Goal: Information Seeking & Learning: Learn about a topic

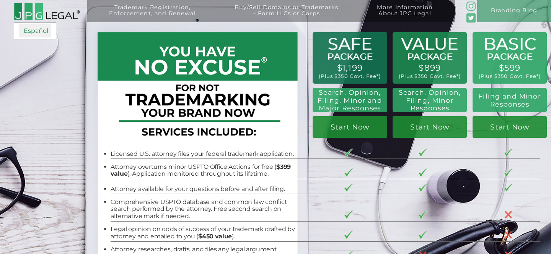
click at [42, 29] on link "Español" at bounding box center [35, 31] width 32 height 14
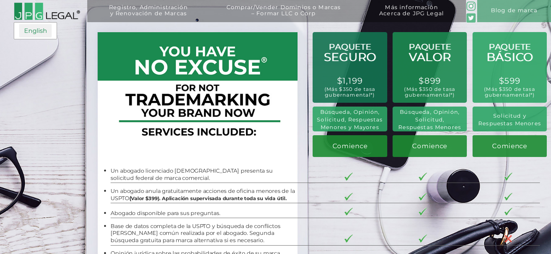
click at [33, 24] on link "English" at bounding box center [35, 31] width 33 height 14
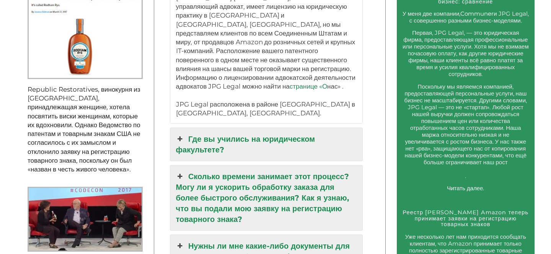
scroll to position [940, 0]
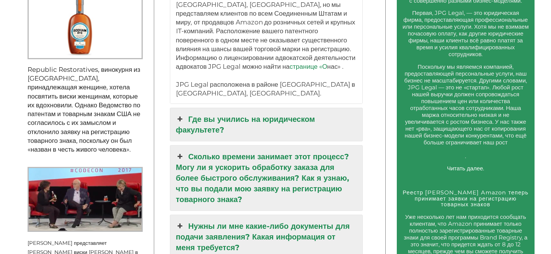
click at [185, 153] on font "Сколько времени занимает этот процесс? Могу ли я ускорить обработку заказа для …" at bounding box center [262, 178] width 173 height 52
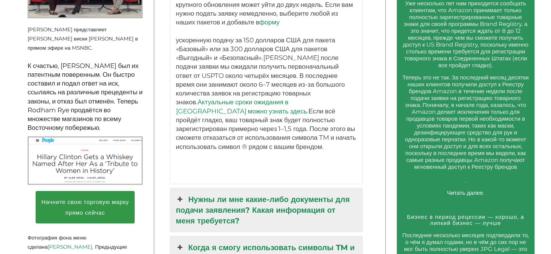
scroll to position [1176, 0]
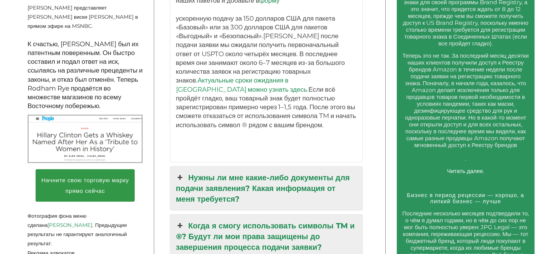
click at [177, 173] on icon at bounding box center [180, 178] width 8 height 11
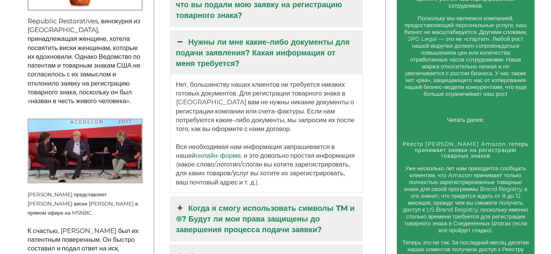
scroll to position [969, 0]
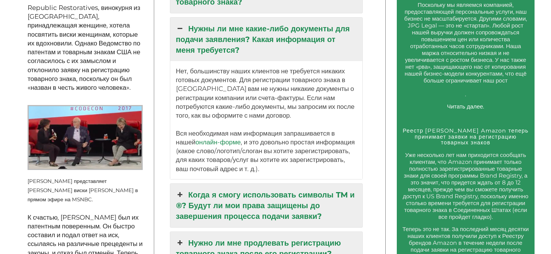
click at [237, 191] on link "Когда я смогу использовать символы TM и ®? Будут ли мои права защищены до завер…" at bounding box center [266, 206] width 192 height 44
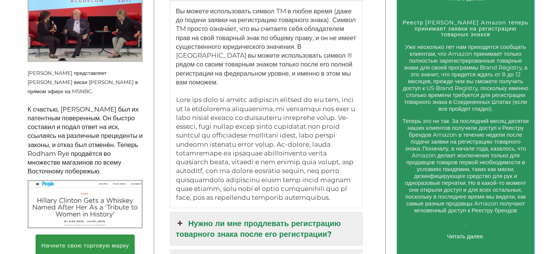
scroll to position [1152, 0]
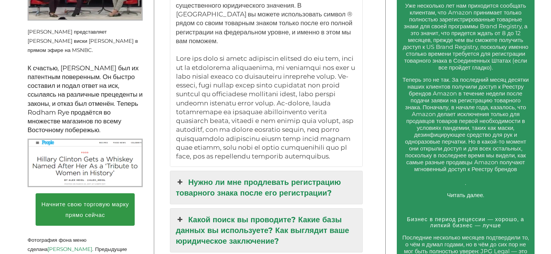
click at [231, 184] on font "Нужно ли мне продлевать регистрацию товарного знака после его регистрации?" at bounding box center [258, 188] width 165 height 20
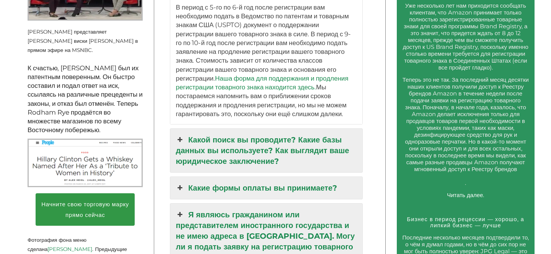
click at [233, 140] on font "Какой поиск вы проводите? Какие базы данных вы используете? Как выглядит ваше ю…" at bounding box center [262, 150] width 173 height 31
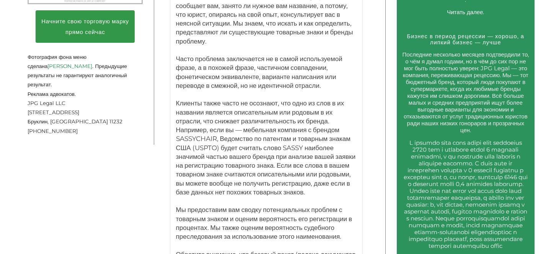
scroll to position [1336, 0]
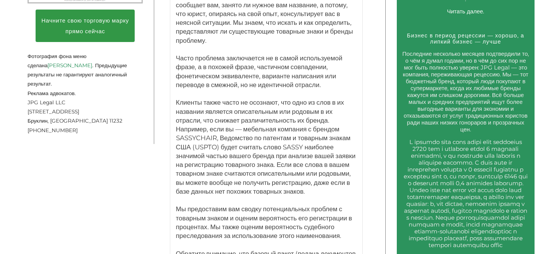
click at [200, 139] on font "Клиенты также часто не осознают, что одно из слов в их названии является описат…" at bounding box center [266, 147] width 180 height 97
click at [203, 136] on font "Клиенты также часто не осознают, что одно из слов в их названии является описат…" at bounding box center [266, 147] width 180 height 97
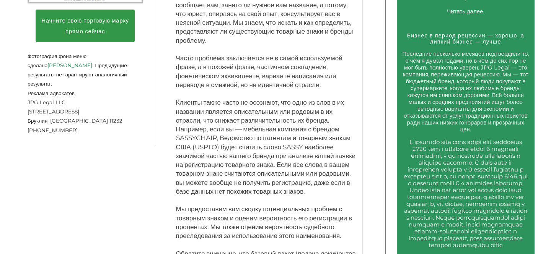
click at [183, 139] on font "Клиенты также часто не осознают, что одно из слов в их названии является описат…" at bounding box center [266, 147] width 180 height 97
copy font "SASSYCHAIR"
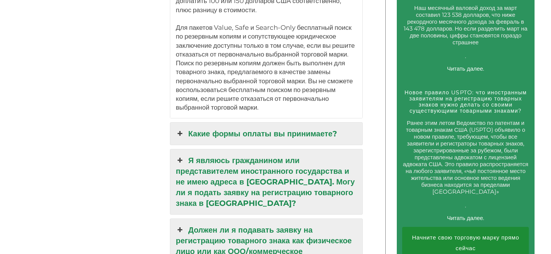
scroll to position [1755, 0]
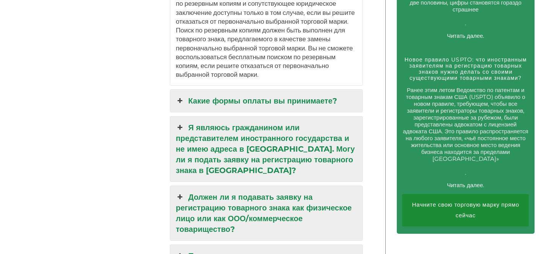
click at [246, 93] on link "Какие формы оплаты вы принимаете?" at bounding box center [266, 101] width 192 height 22
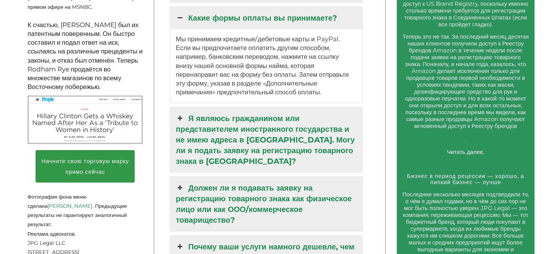
scroll to position [1199, 0]
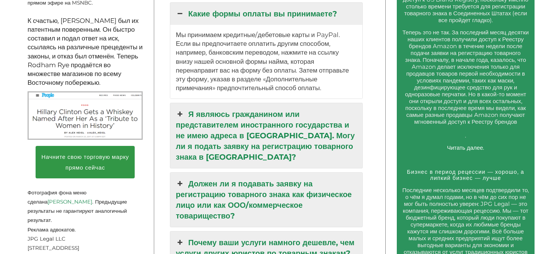
click at [287, 124] on font "Я являюсь гражданином или представителем иностранного государства и не имею адр…" at bounding box center [265, 136] width 179 height 52
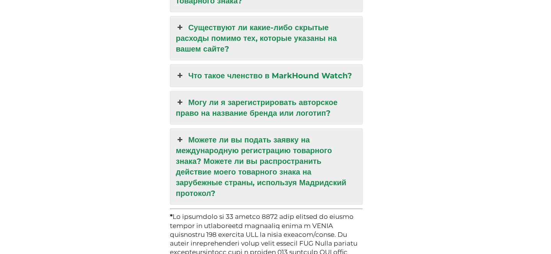
scroll to position [2528, 0]
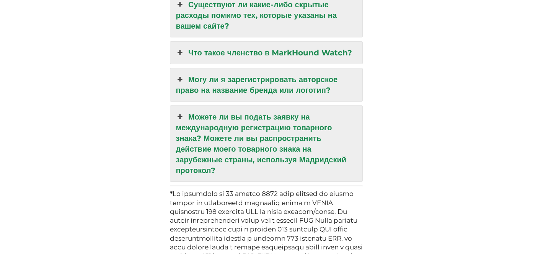
click at [211, 83] on font "Могу ли я зарегистрировать авторское право на название бренда или логотип?" at bounding box center [257, 85] width 162 height 20
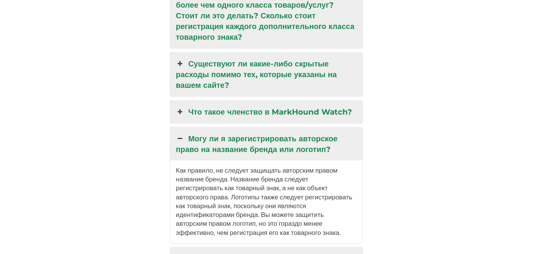
scroll to position [2246, 0]
click at [253, 114] on font "Что такое членство в MarkHound Watch?" at bounding box center [270, 112] width 164 height 9
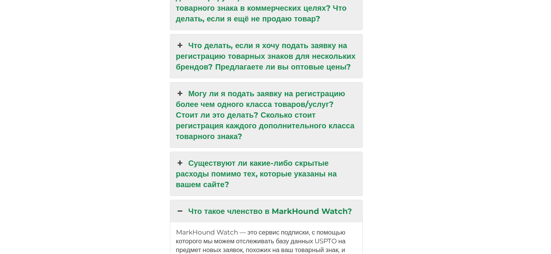
click at [254, 69] on link "Что делать, если я хочу подать заявку на регистрацию товарных знаков для нескол…" at bounding box center [266, 56] width 192 height 44
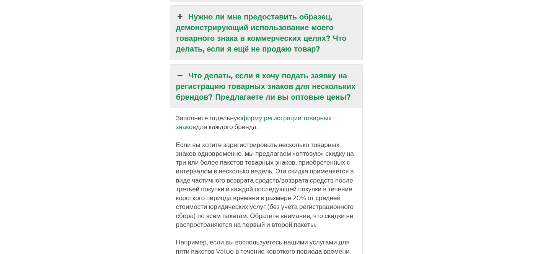
click at [254, 71] on font "Что делать, если я хочу подать заявку на регистрацию товарных знаков для нескол…" at bounding box center [266, 86] width 180 height 31
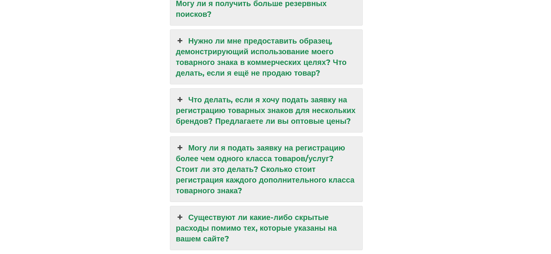
click at [254, 69] on link "Нужно ли мне предоставить образец, демонстрирующий использование моего товарног…" at bounding box center [266, 57] width 192 height 54
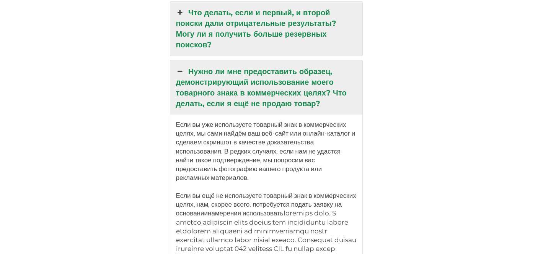
click at [262, 24] on font "Что делать, если и первый, и второй поиски дали отрицательные результаты? Могу …" at bounding box center [256, 28] width 160 height 41
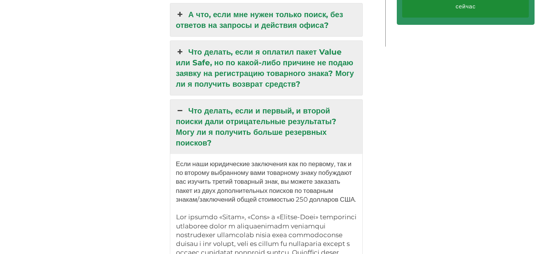
click at [263, 41] on link "Что делать, если я оплатил пакет Value или Safe, но по какой-либо причине не по…" at bounding box center [266, 68] width 192 height 54
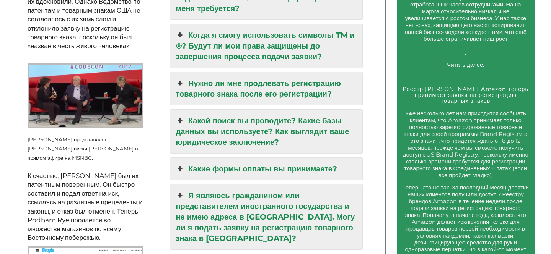
scroll to position [1072, 0]
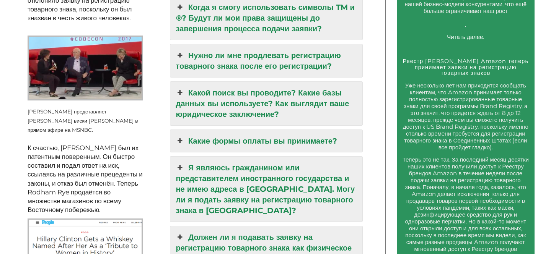
click at [253, 173] on font "Я являюсь гражданином или представителем иностранного государства и не имею адр…" at bounding box center [265, 189] width 179 height 52
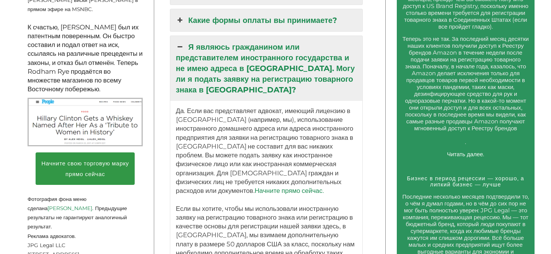
scroll to position [1217, 0]
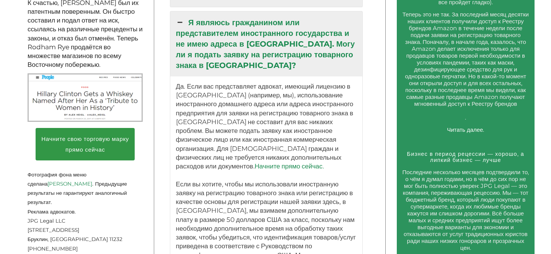
click at [255, 163] on font "Начните прямо сейчас." at bounding box center [289, 167] width 69 height 8
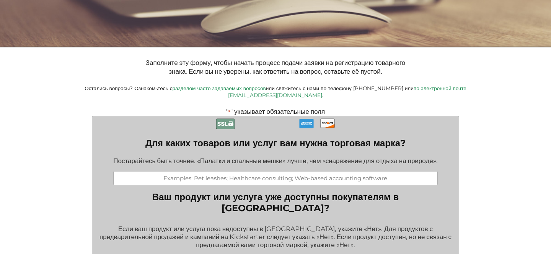
scroll to position [199, 0]
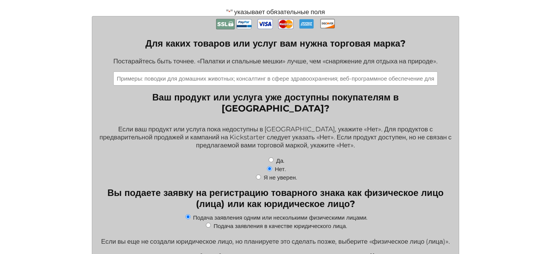
click at [288, 76] on input "Для каких товаров или услуг вам нужна торговая марка?" at bounding box center [275, 79] width 324 height 14
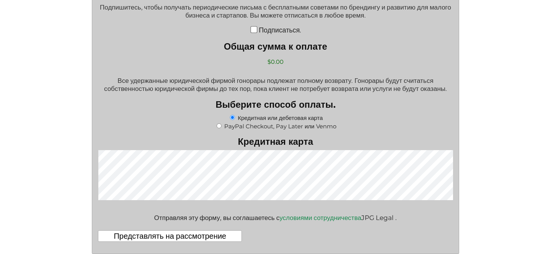
scroll to position [1405, 0]
